Goal: Information Seeking & Learning: Compare options

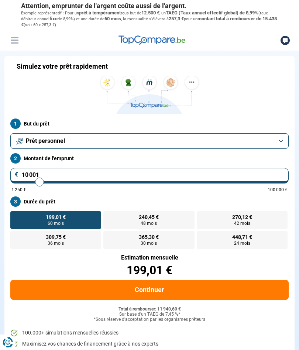
click at [282, 135] on button "Prêt personnel" at bounding box center [149, 141] width 278 height 16
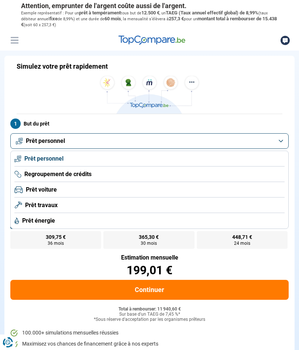
click at [55, 204] on span "Prêt travaux" at bounding box center [41, 205] width 32 height 8
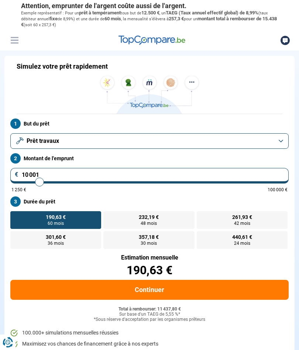
type input "9 500"
type input "9500"
type input "9 250"
type input "9250"
type input "8 750"
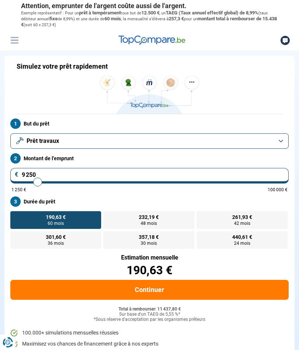
type input "8750"
type input "8 500"
type input "8500"
type input "8 000"
type input "8000"
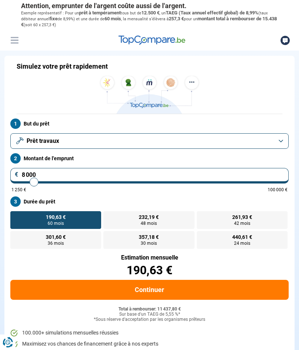
type input "7 500"
type input "7500"
type input "7 000"
type input "7000"
type input "6 250"
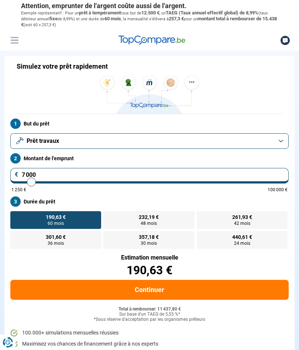
type input "6250"
type input "5 500"
type input "5500"
type input "4 500"
type input "4500"
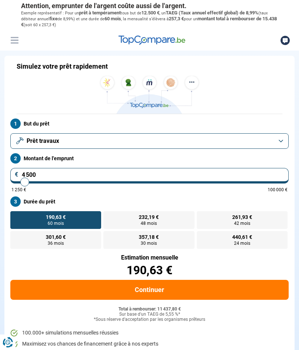
type input "3 750"
type input "3750"
type input "3 000"
type input "3000"
type input "2 750"
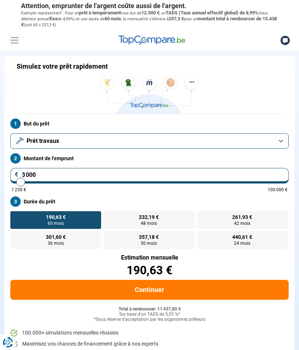
type input "2750"
type input "2 500"
type input "2500"
type input "2 250"
type input "2250"
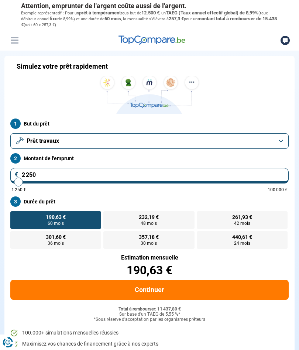
type input "2 000"
type input "2000"
type input "1 500"
type input "1500"
type input "1 250"
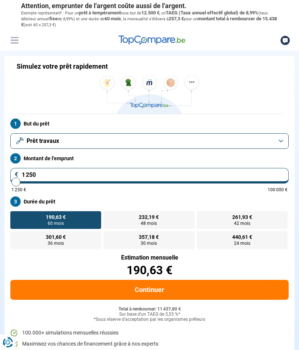
type input "1250"
radio input "true"
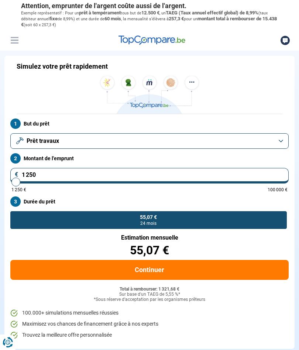
click at [15, 183] on input "range" at bounding box center [149, 181] width 276 height 1
type input "1 500"
type input "1500"
type input "2 250"
type input "2250"
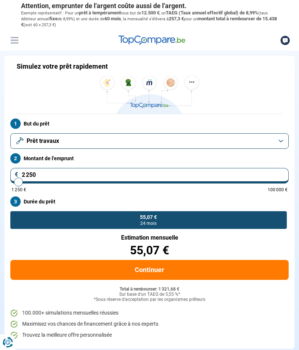
type input "3 000"
type input "3000"
type input "4 000"
type input "4000"
type input "4 750"
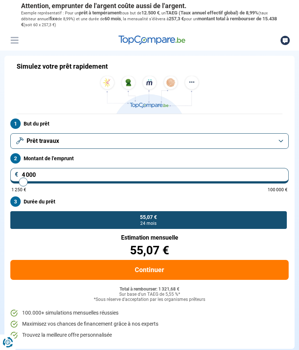
type input "4750"
type input "5 500"
type input "5500"
type input "6 000"
type input "6000"
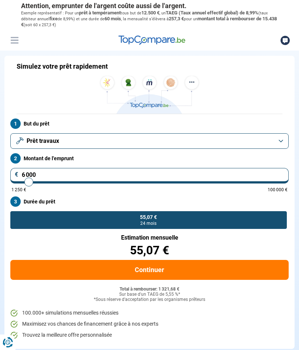
type input "6 250"
type input "6250"
radio input "false"
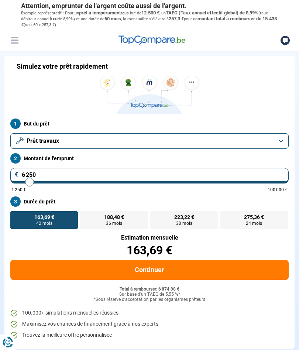
type input "9000"
click at [37, 183] on input "range" at bounding box center [149, 181] width 276 height 1
type input "9 000"
radio input "false"
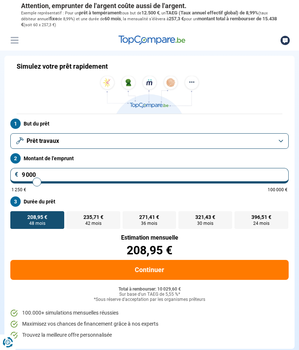
type input "7 500"
type input "7500"
type input "7 000"
type input "7000"
type input "6 250"
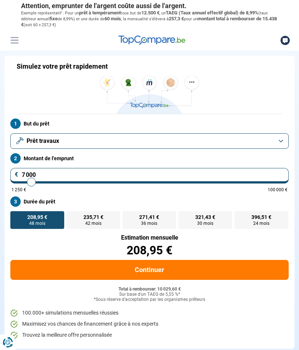
type input "6250"
type input "5 500"
type input "5500"
type input "5 250"
type input "5250"
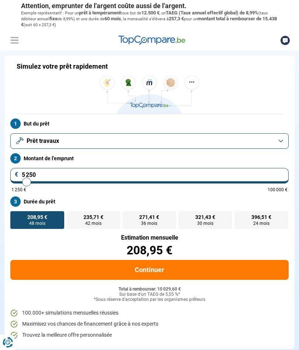
type input "4 750"
type input "4750"
type input "4 500"
type input "4500"
radio input "true"
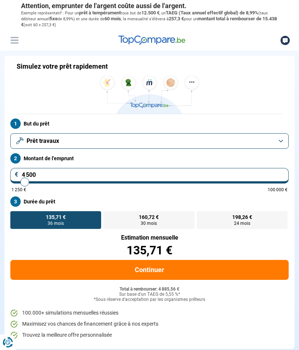
click at [169, 271] on button "Continuer" at bounding box center [149, 270] width 278 height 20
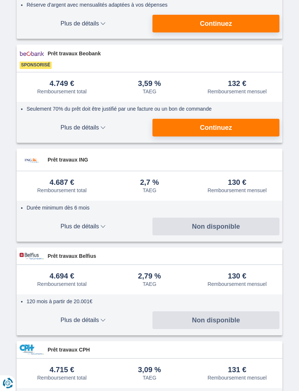
scroll to position [165, 0]
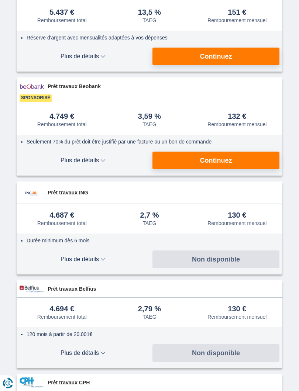
scroll to position [131, 0]
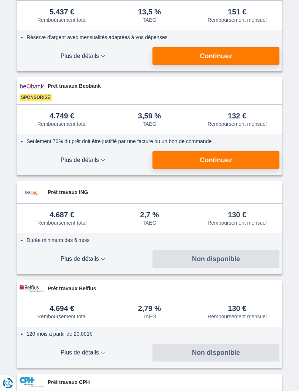
click at [104, 155] on button "Plus de détails Moins de détails" at bounding box center [83, 161] width 127 height 18
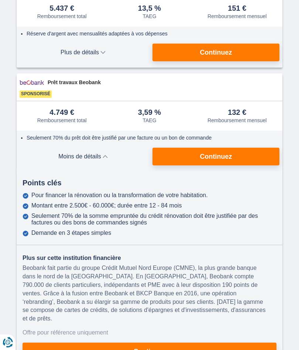
scroll to position [119, 0]
